Goal: Task Accomplishment & Management: Use online tool/utility

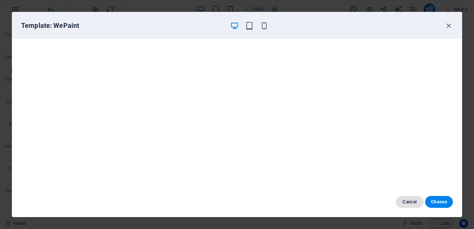
scroll to position [529, 0]
click at [412, 199] on span "Cancel" at bounding box center [410, 202] width 16 height 6
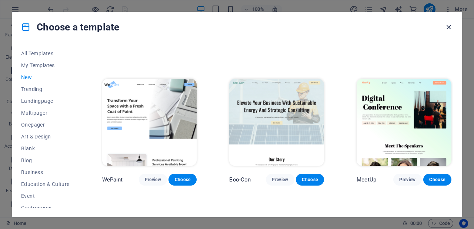
click at [446, 28] on icon "button" at bounding box center [449, 27] width 9 height 9
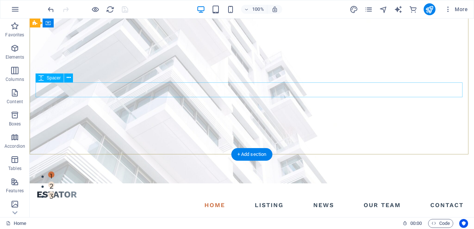
scroll to position [0, 0]
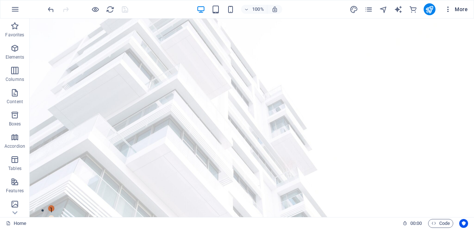
click at [465, 9] on span "More" at bounding box center [456, 9] width 23 height 7
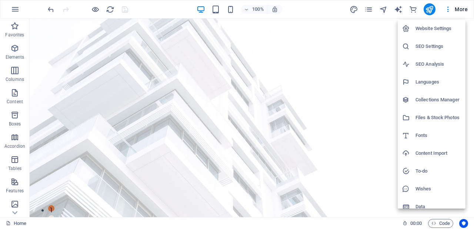
click at [434, 26] on h6 "Website Settings" at bounding box center [439, 28] width 46 height 9
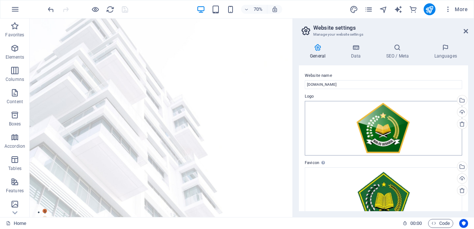
scroll to position [148, 0]
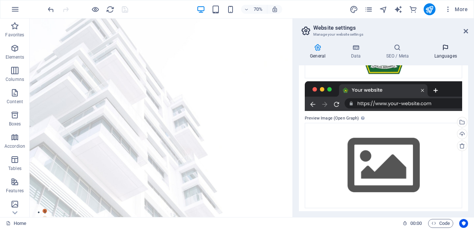
click at [447, 46] on icon at bounding box center [445, 47] width 45 height 7
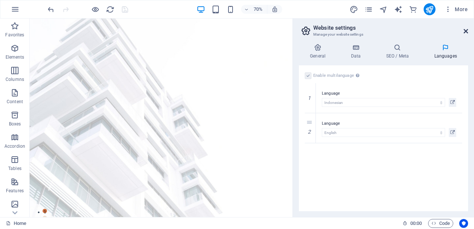
click at [466, 29] on icon at bounding box center [466, 31] width 4 height 6
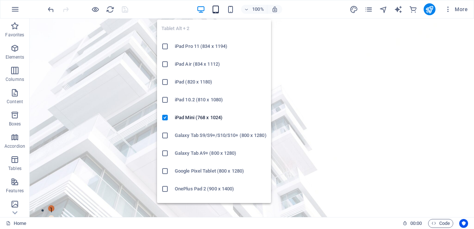
click at [217, 9] on icon "button" at bounding box center [216, 9] width 9 height 9
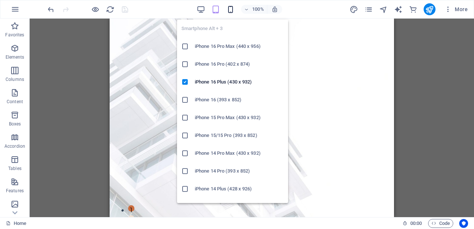
click at [231, 7] on icon "button" at bounding box center [230, 9] width 9 height 9
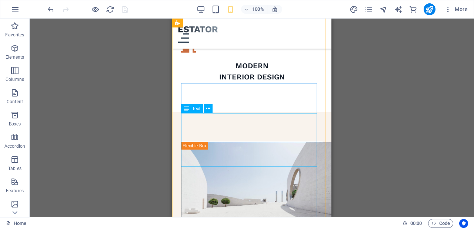
scroll to position [741, 0]
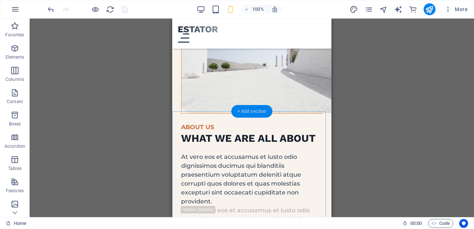
click at [261, 112] on div "+ Add section" at bounding box center [252, 111] width 41 height 13
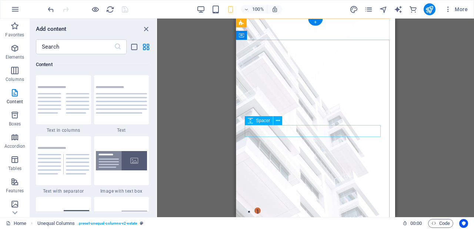
scroll to position [0, 0]
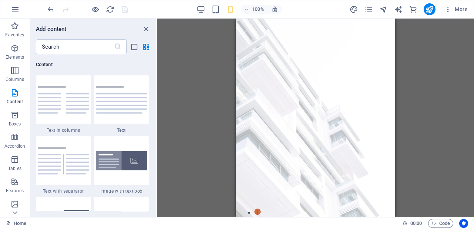
click at [209, 90] on div "H1 Banner Container Button Spacer Container H2 Spacer Boxes Container Spacer Co…" at bounding box center [315, 118] width 317 height 198
click at [146, 26] on icon "close panel" at bounding box center [146, 29] width 9 height 9
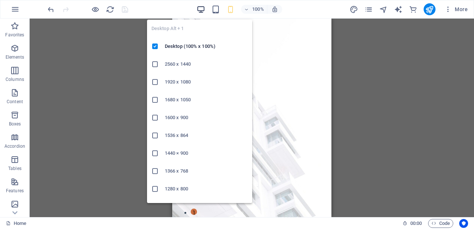
click at [199, 7] on icon "button" at bounding box center [201, 9] width 9 height 9
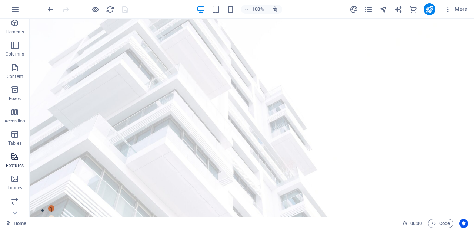
scroll to position [37, 0]
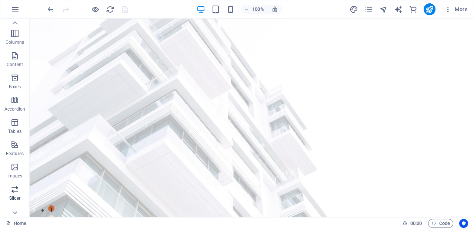
click at [15, 189] on icon "button" at bounding box center [14, 188] width 9 height 9
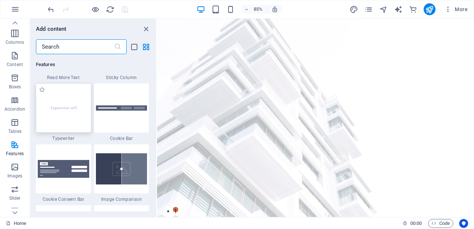
scroll to position [2829, 0]
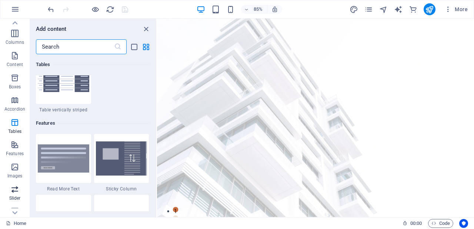
click at [16, 193] on span "Slider" at bounding box center [15, 193] width 30 height 18
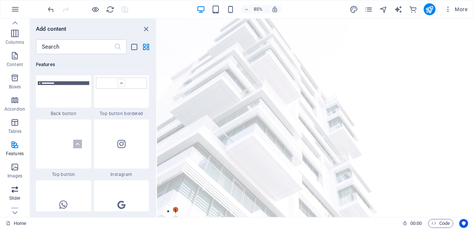
scroll to position [4200, 0]
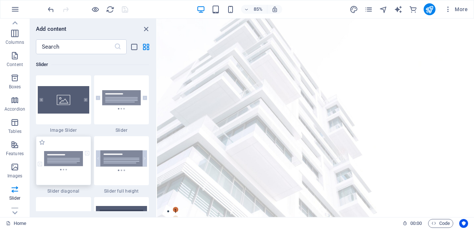
click at [70, 166] on img at bounding box center [63, 160] width 51 height 19
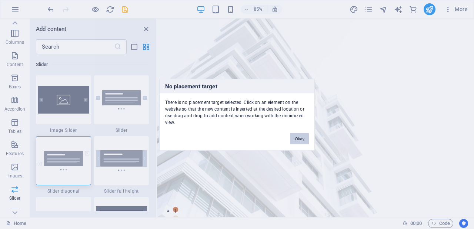
click at [301, 137] on button "Okay" at bounding box center [299, 138] width 19 height 11
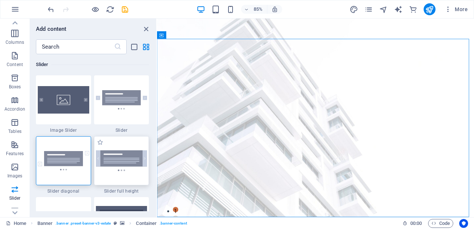
click at [122, 159] on img at bounding box center [121, 160] width 51 height 20
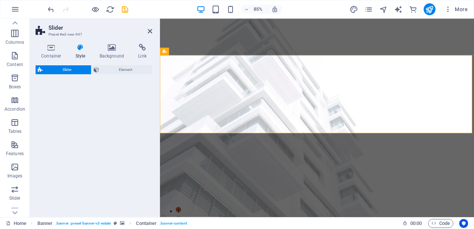
select select "rem"
select select "px"
select select "preset-slider-content-v3-full-height"
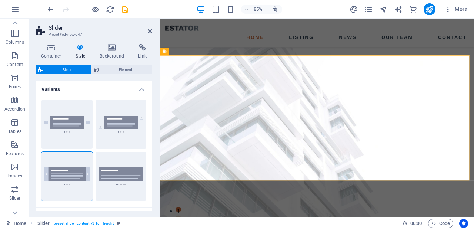
scroll to position [190, 0]
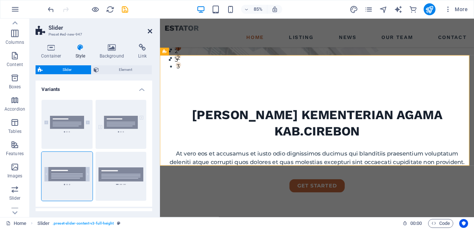
click at [149, 29] on icon at bounding box center [150, 31] width 4 height 6
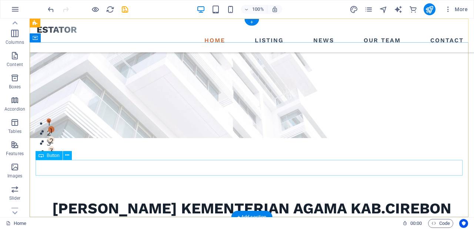
scroll to position [111, 0]
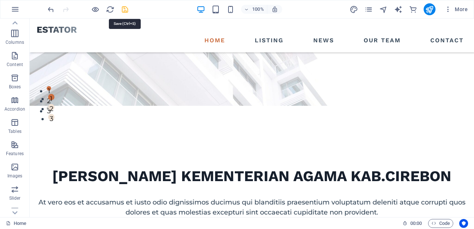
click at [126, 9] on icon "save" at bounding box center [125, 9] width 9 height 9
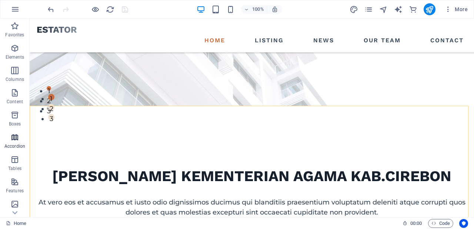
scroll to position [74, 0]
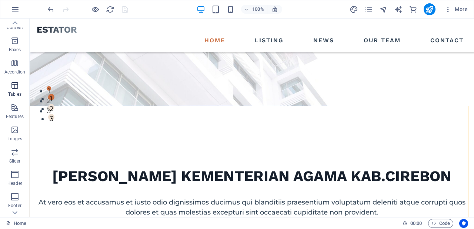
click at [16, 93] on p "Tables" at bounding box center [14, 94] width 13 height 6
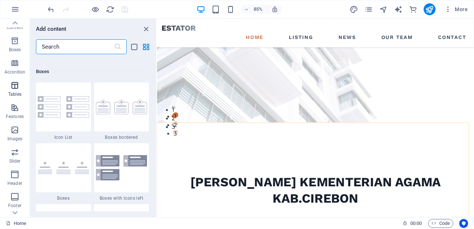
scroll to position [2566, 0]
